Goal: Task Accomplishment & Management: Complete application form

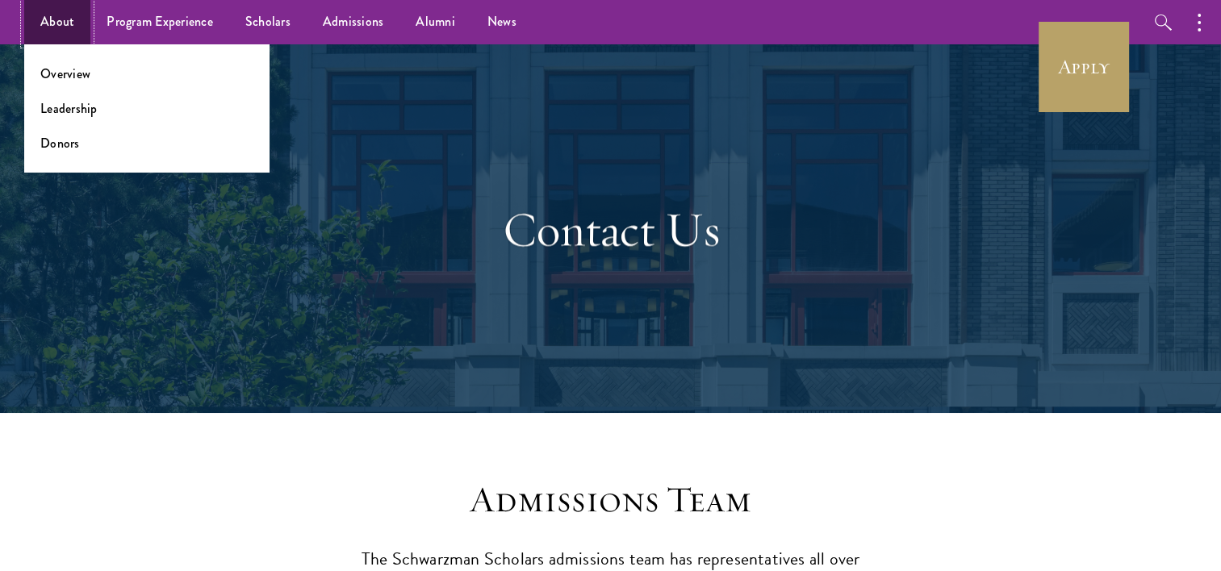
click at [58, 26] on link "About" at bounding box center [57, 22] width 66 height 44
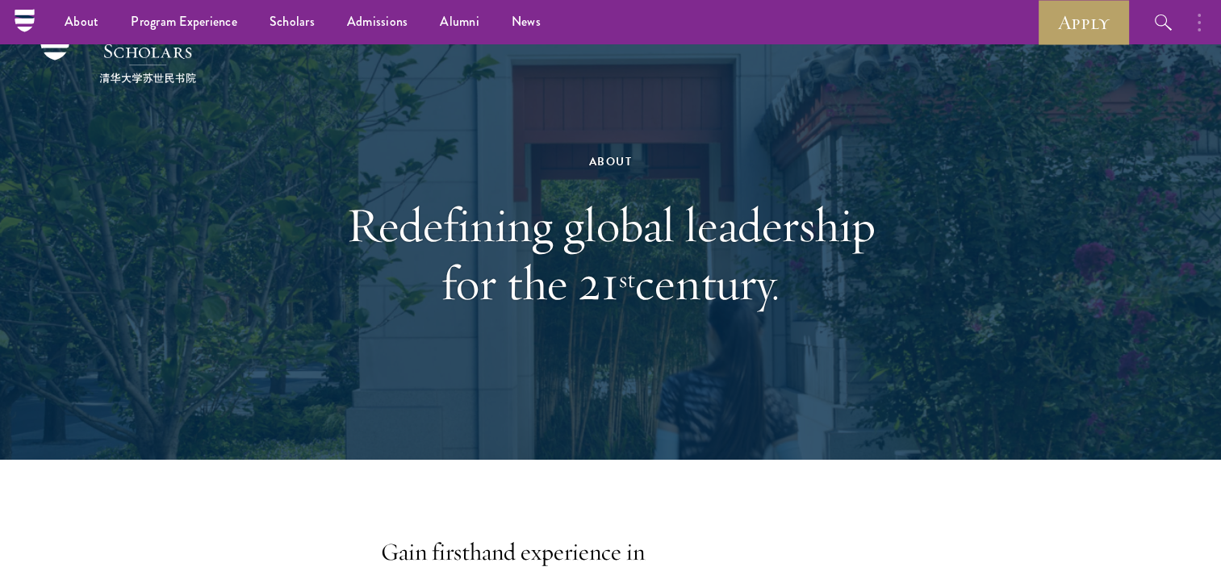
scroll to position [31, 0]
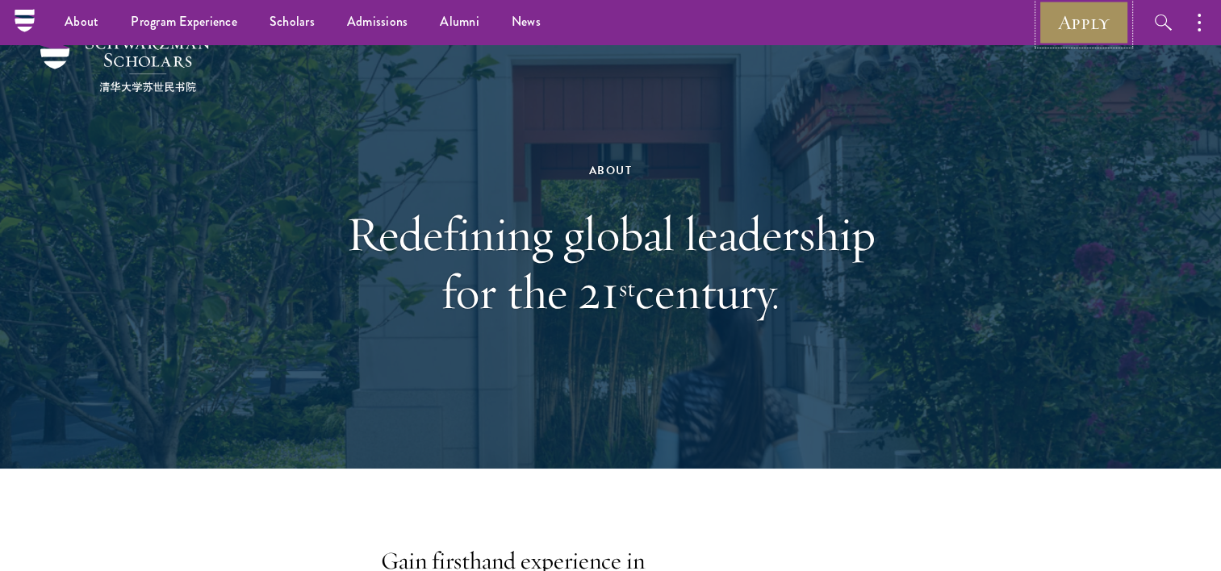
click at [1106, 19] on link "Apply" at bounding box center [1083, 22] width 90 height 44
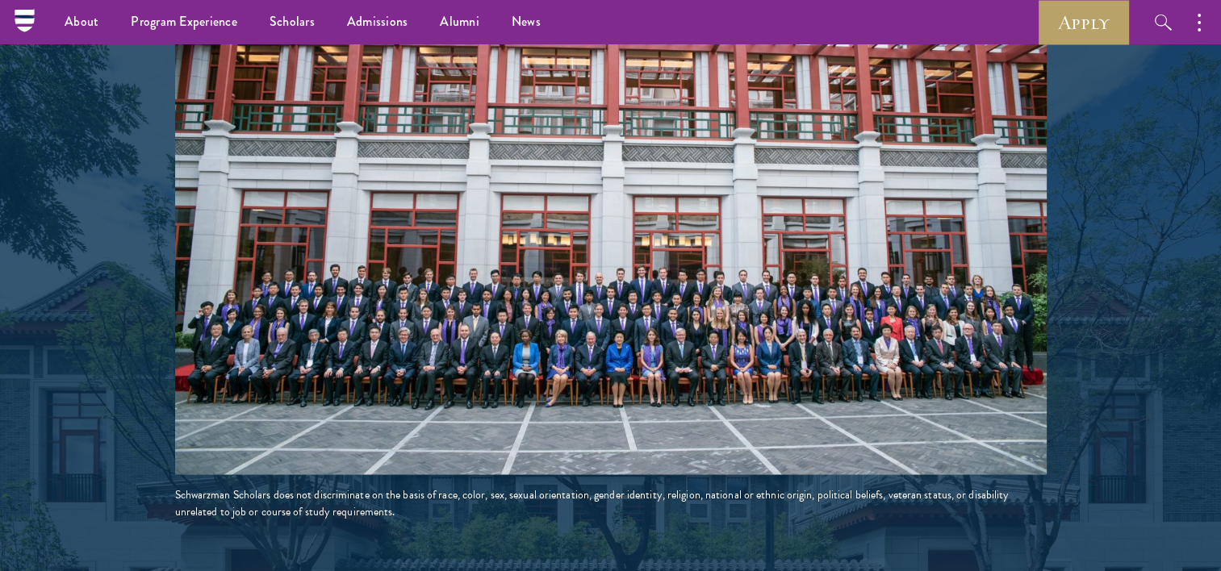
scroll to position [2400, 0]
